Goal: Information Seeking & Learning: Learn about a topic

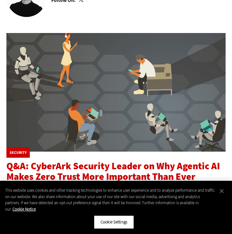
scroll to position [158, 0]
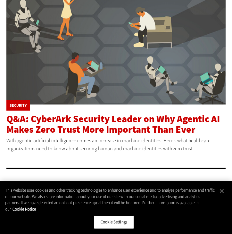
click at [80, 127] on span "Q&A: CyberArk Security Leader on Why Agentic AI Makes Zero Trust More Important…" at bounding box center [112, 123] width 213 height 23
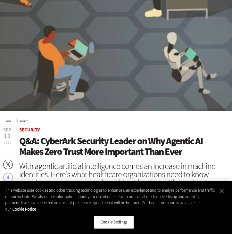
scroll to position [151, 0]
